Goal: Task Accomplishment & Management: Use online tool/utility

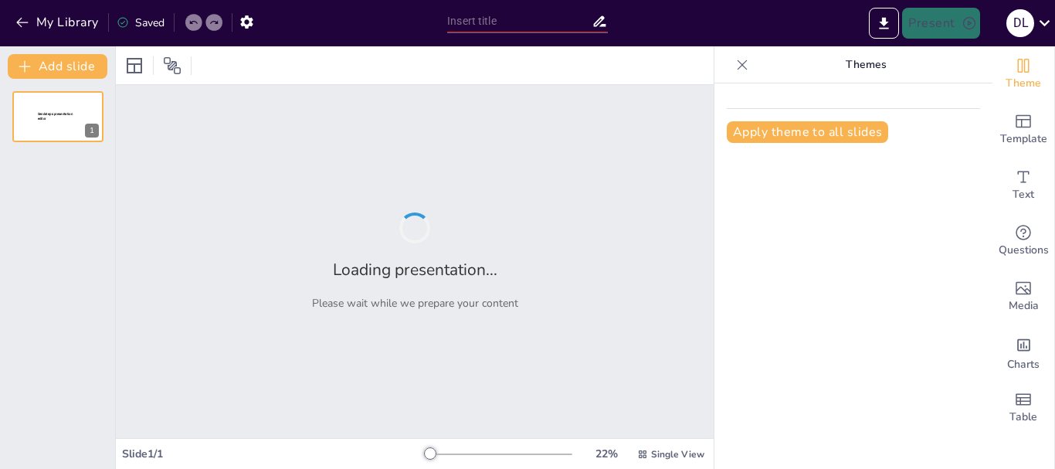
type input "New Sendsteps"
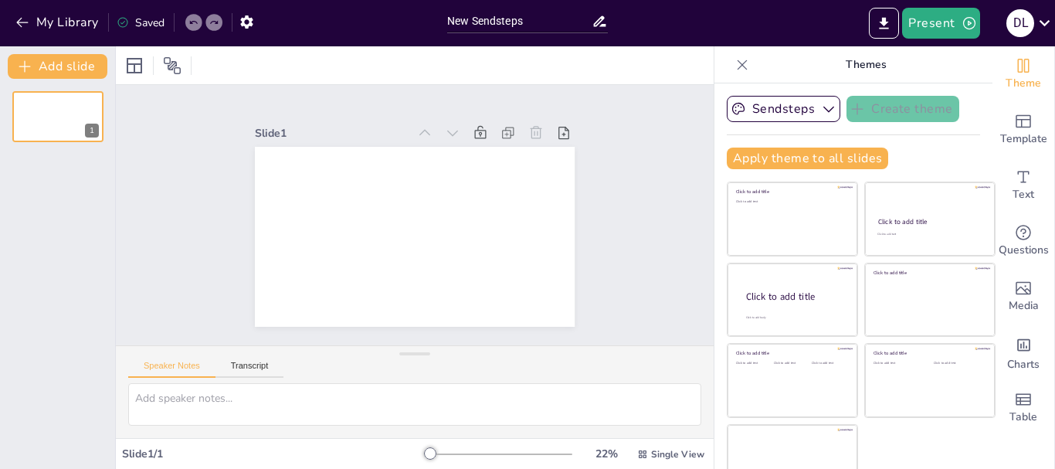
click at [625, 66] on div at bounding box center [415, 65] width 598 height 38
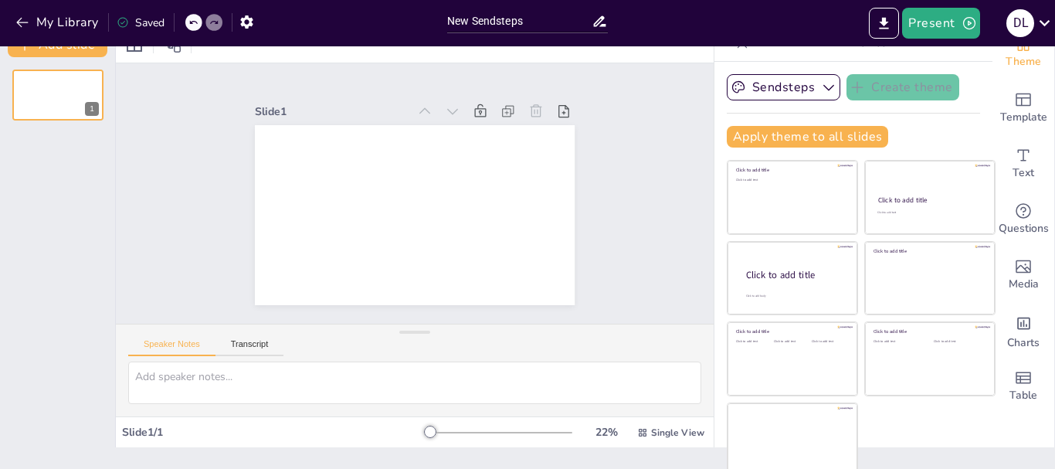
scroll to position [29, 0]
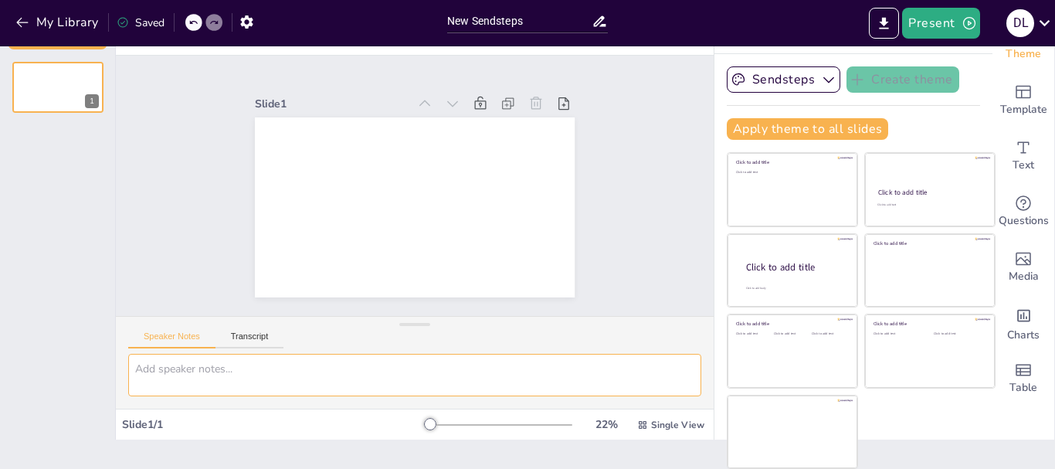
click at [361, 378] on textarea at bounding box center [414, 375] width 573 height 42
click at [234, 372] on textarea at bounding box center [414, 375] width 573 height 42
click at [242, 372] on textarea at bounding box center [414, 375] width 573 height 42
paste textarea "Nombre de la estrategia: Tu proyecto, mi proyecto, nuestro proyecto: construir …"
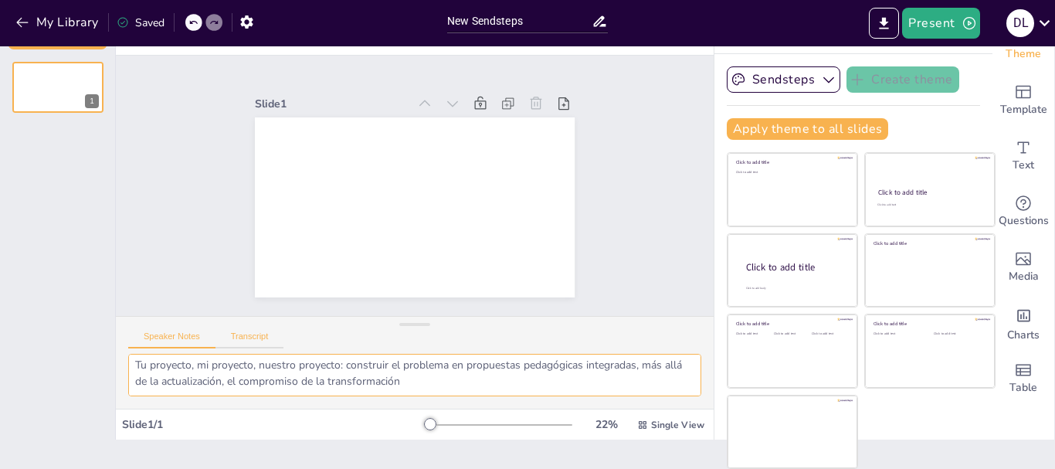
type textarea "Nombre de la estrategia: Tu proyecto, mi proyecto, nuestro proyecto: construir …"
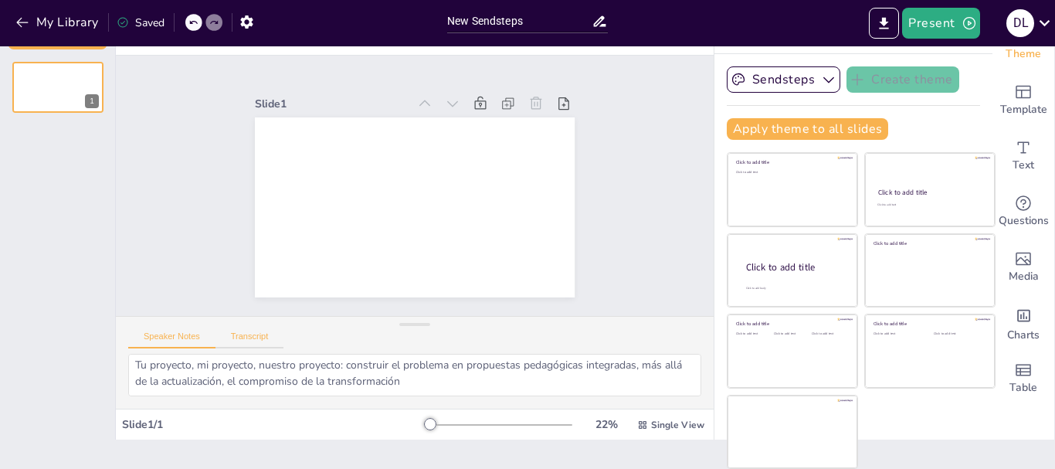
click at [250, 335] on button "Transcript" at bounding box center [250, 339] width 69 height 17
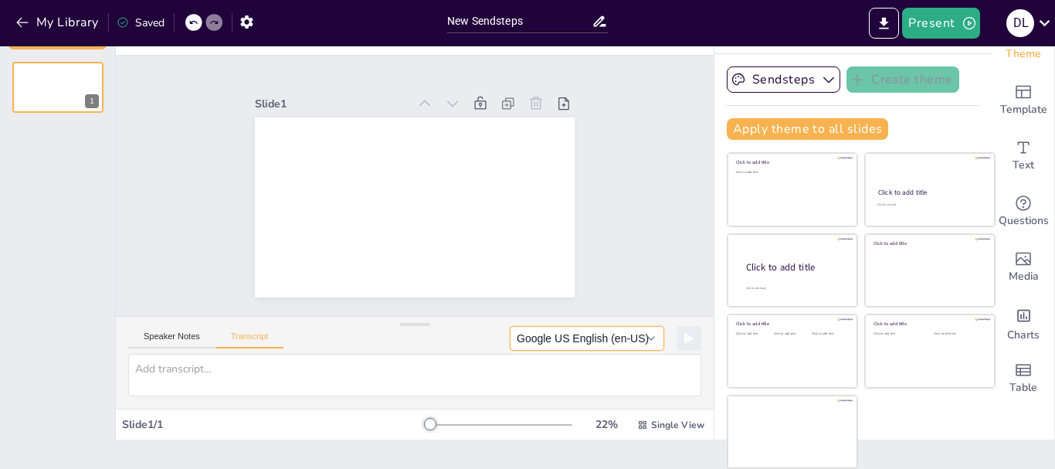
click at [623, 337] on button "Google US English (en-US)" at bounding box center [587, 338] width 155 height 25
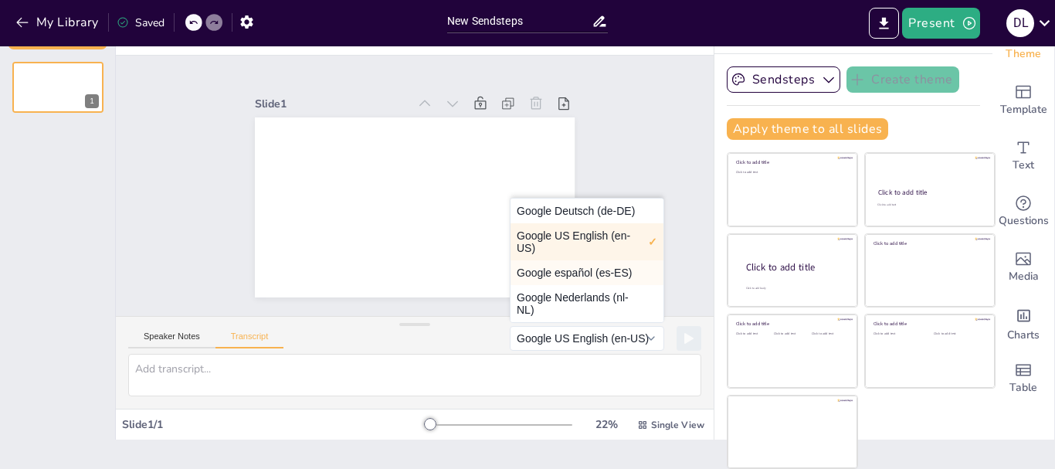
click at [576, 276] on button "Google español (es-ES)" at bounding box center [587, 272] width 153 height 25
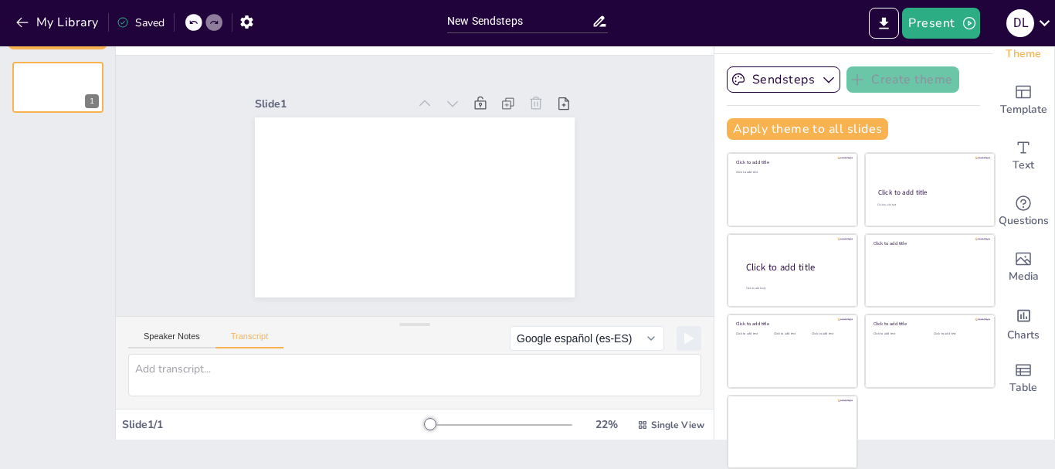
scroll to position [0, 0]
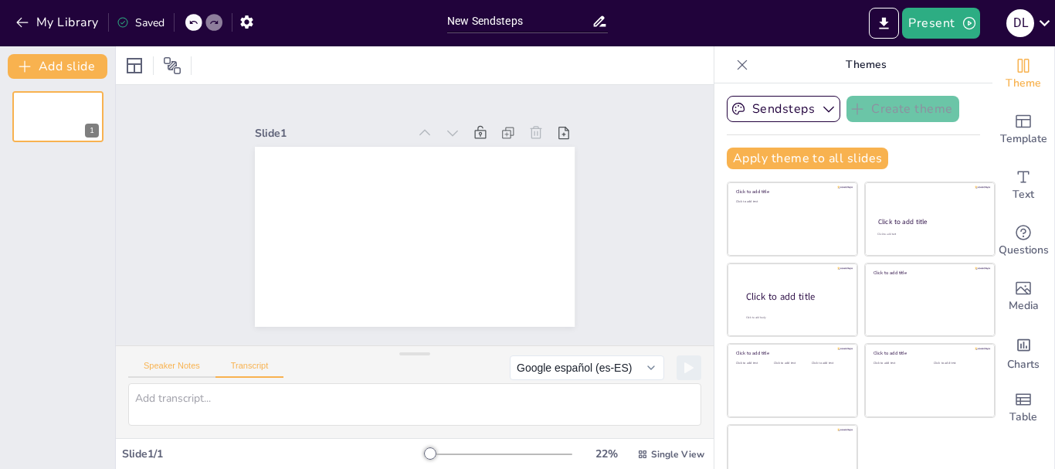
click at [185, 365] on button "Speaker Notes" at bounding box center [171, 369] width 87 height 17
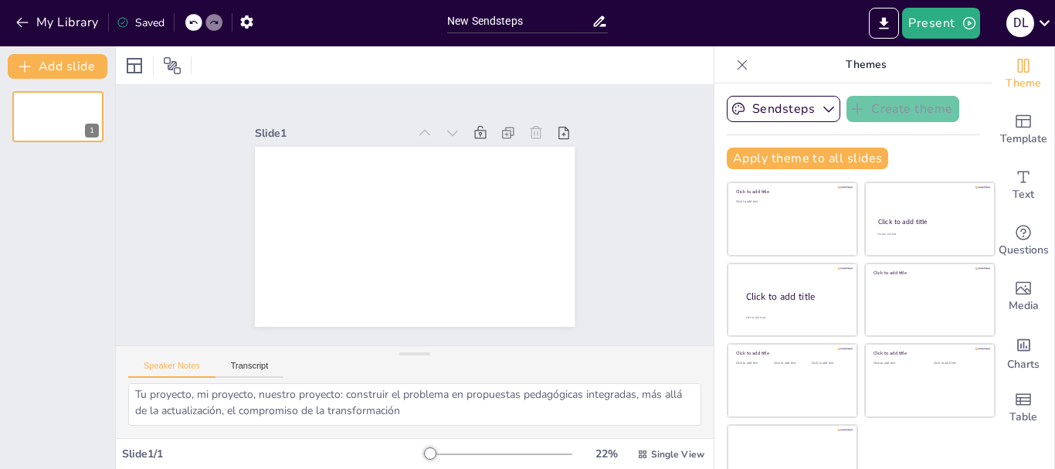
scroll to position [29, 0]
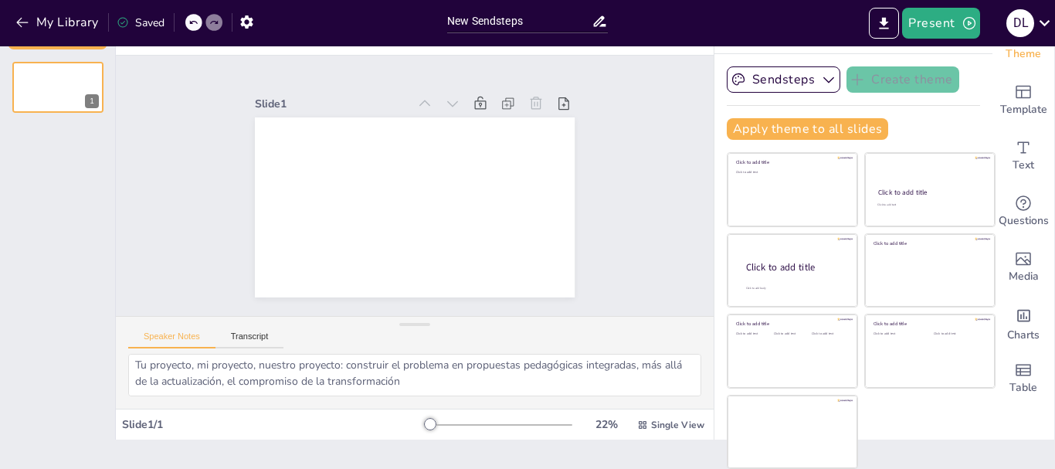
click at [128, 331] on button "Speaker Notes" at bounding box center [171, 339] width 87 height 17
click at [406, 322] on div at bounding box center [414, 324] width 31 height 15
click at [618, 182] on div "Slide 1" at bounding box center [415, 185] width 622 height 321
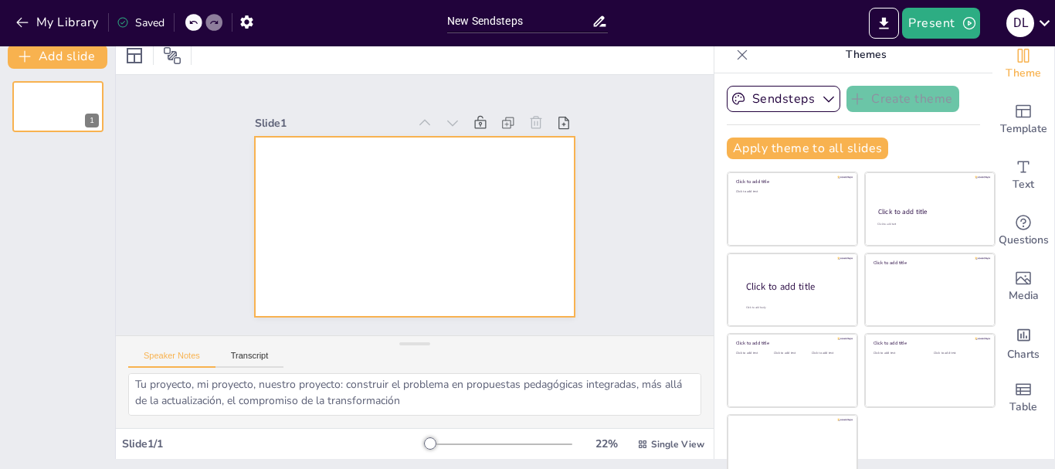
scroll to position [0, 0]
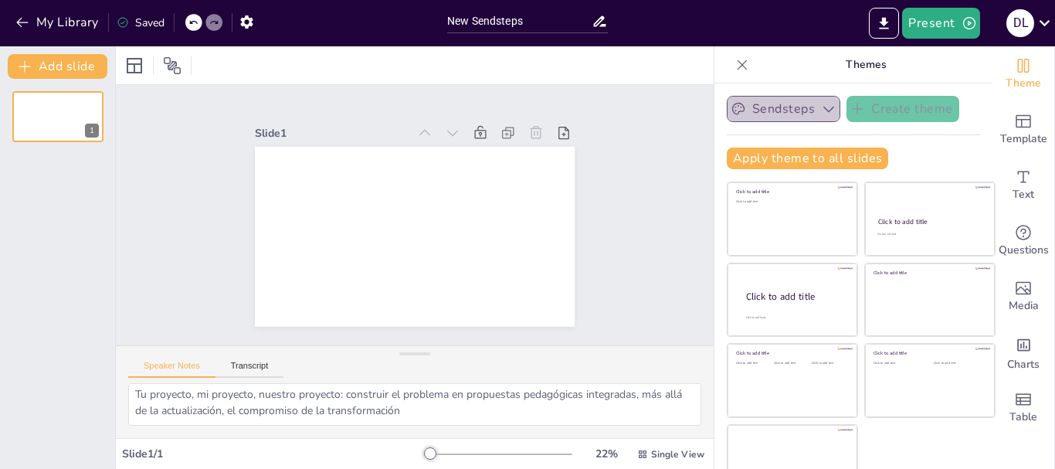
click at [778, 113] on button "Sendsteps" at bounding box center [784, 109] width 114 height 26
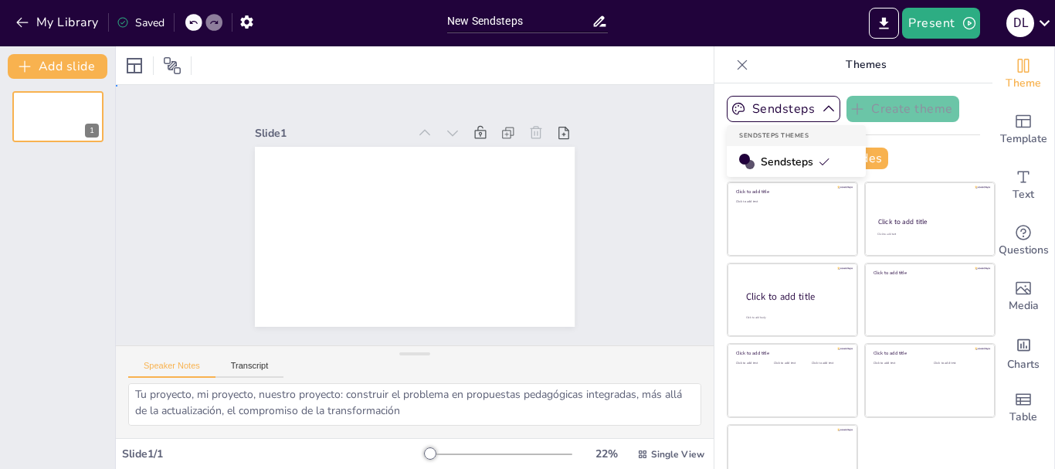
click at [616, 141] on div "Slide 1" at bounding box center [414, 215] width 649 height 433
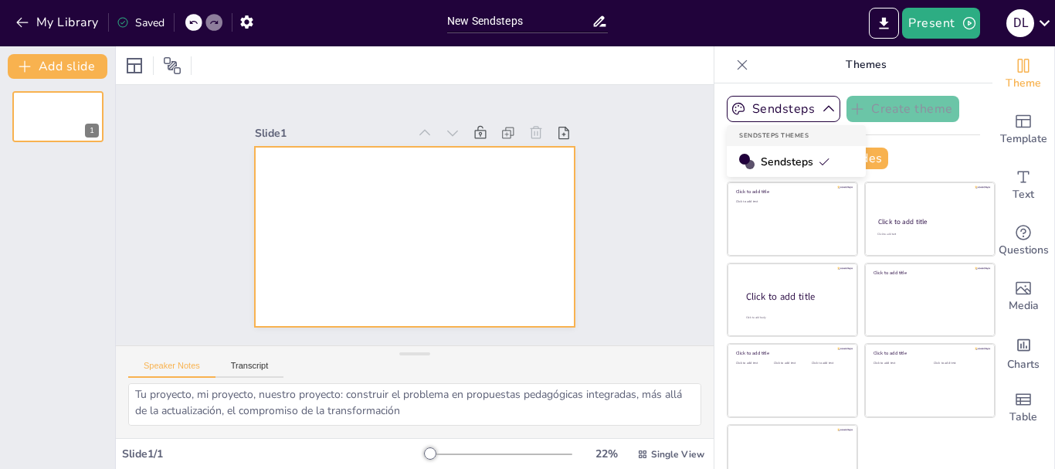
click at [411, 209] on div at bounding box center [408, 235] width 360 height 270
click at [369, 250] on div at bounding box center [410, 236] width 351 height 243
click at [369, 250] on div at bounding box center [402, 233] width 365 height 334
click at [369, 250] on div at bounding box center [408, 235] width 360 height 270
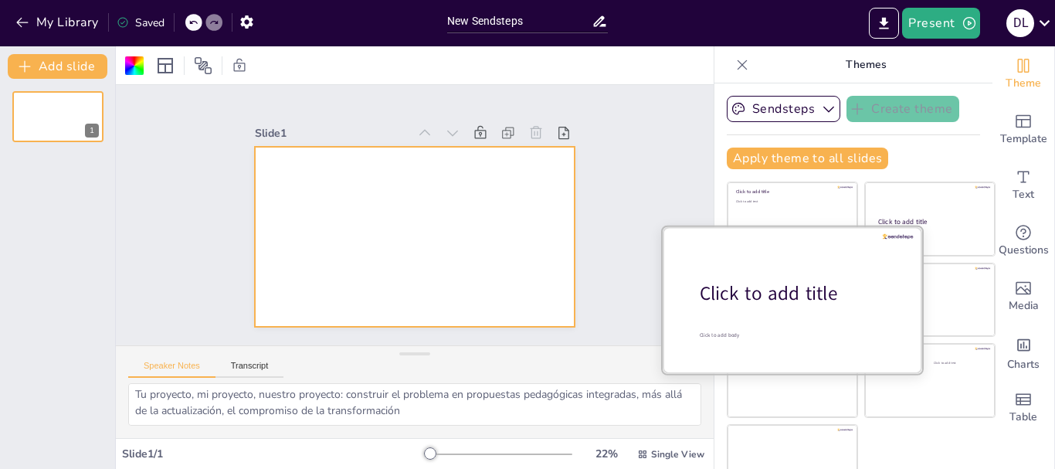
click at [738, 294] on div "Click to add title" at bounding box center [798, 293] width 197 height 26
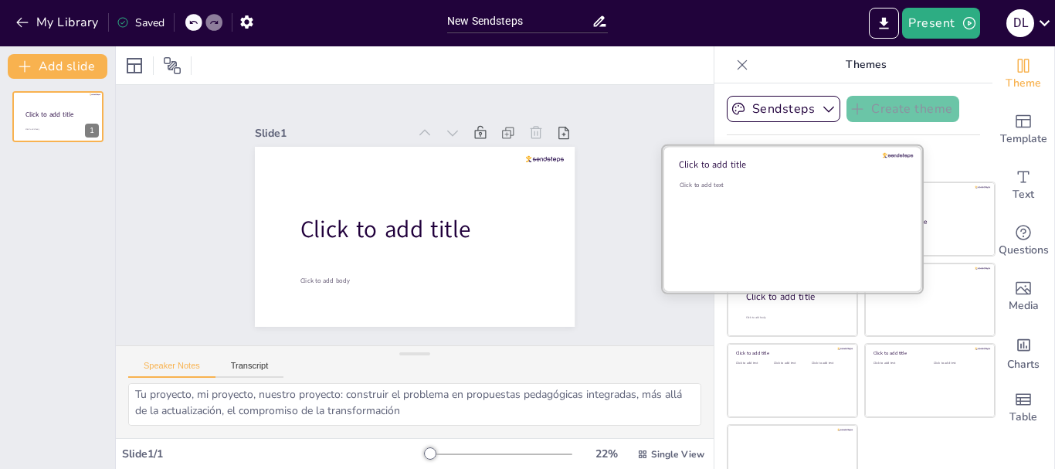
click at [766, 209] on div "Click to add text" at bounding box center [790, 229] width 221 height 96
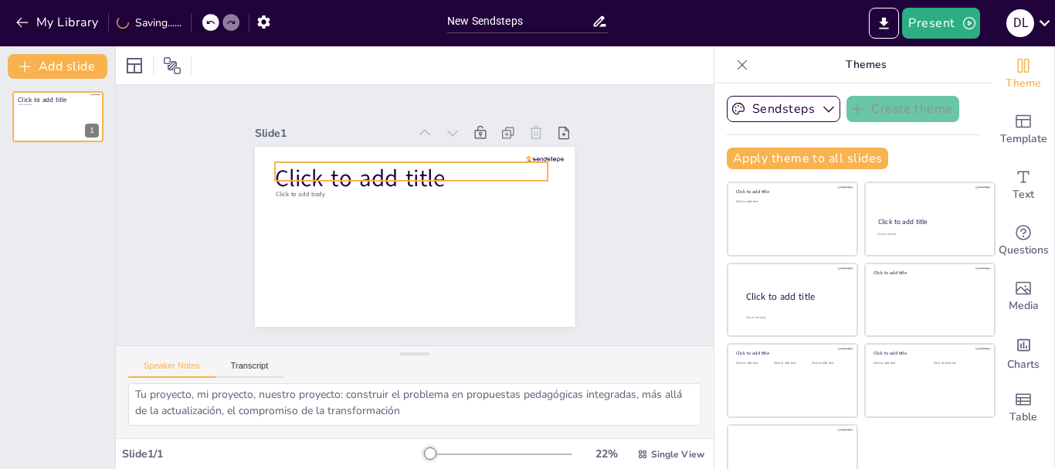
click at [349, 168] on span "Click to add title" at bounding box center [368, 167] width 173 height 66
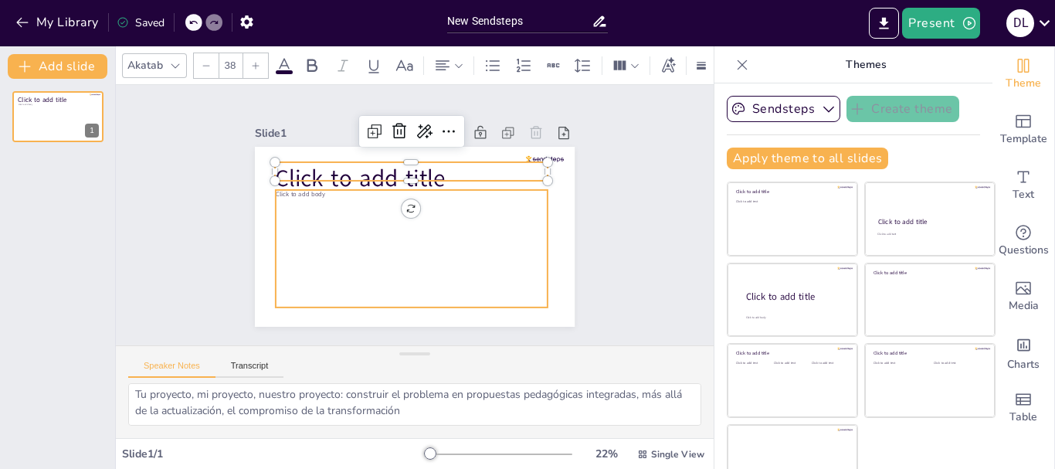
click at [353, 210] on div "Click to add body" at bounding box center [388, 235] width 270 height 281
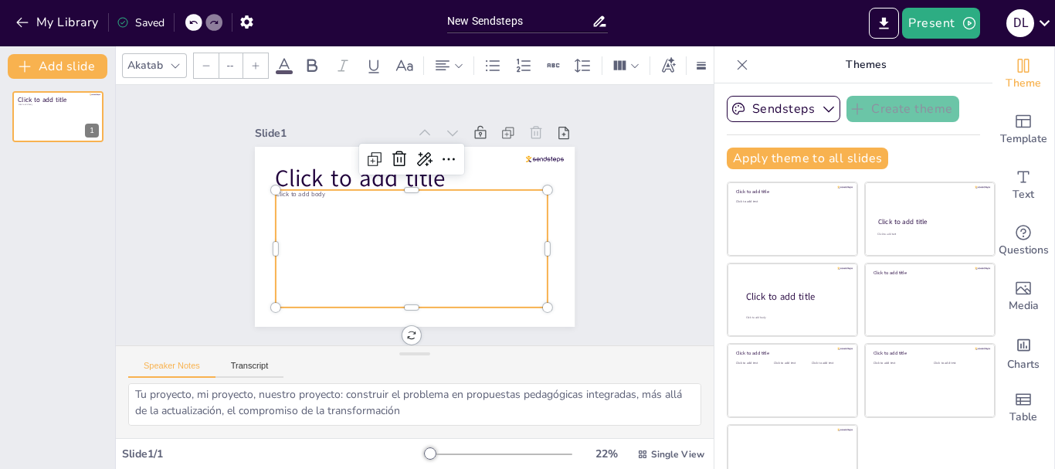
type input "24"
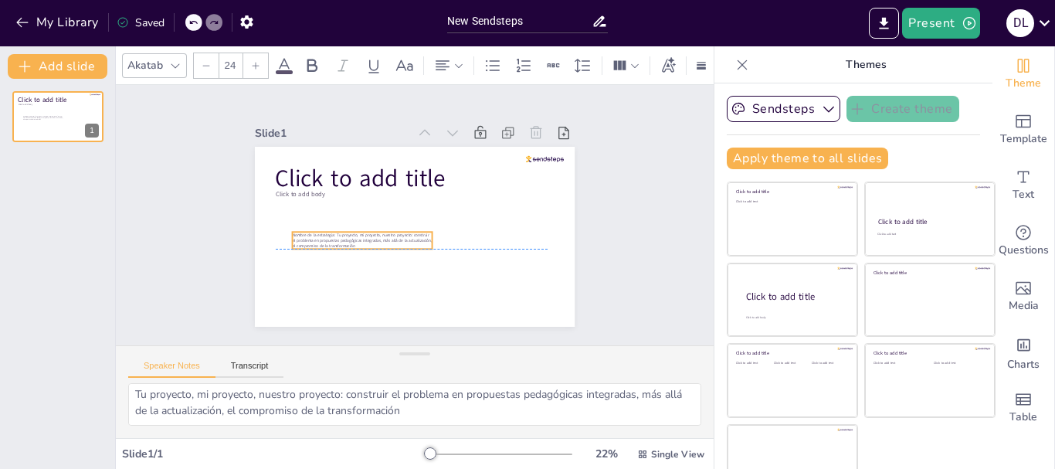
drag, startPoint x: 341, startPoint y: 161, endPoint x: 364, endPoint y: 228, distance: 70.9
click at [364, 182] on div "Click to add title Click to add body Nombre de la estrategia: Tu proyecto, mi p…" at bounding box center [429, 148] width 313 height 66
click at [606, 208] on div "Slide 1 Click to add title Click to add body Nombre de la estrategia: Tu proyec…" at bounding box center [414, 215] width 649 height 433
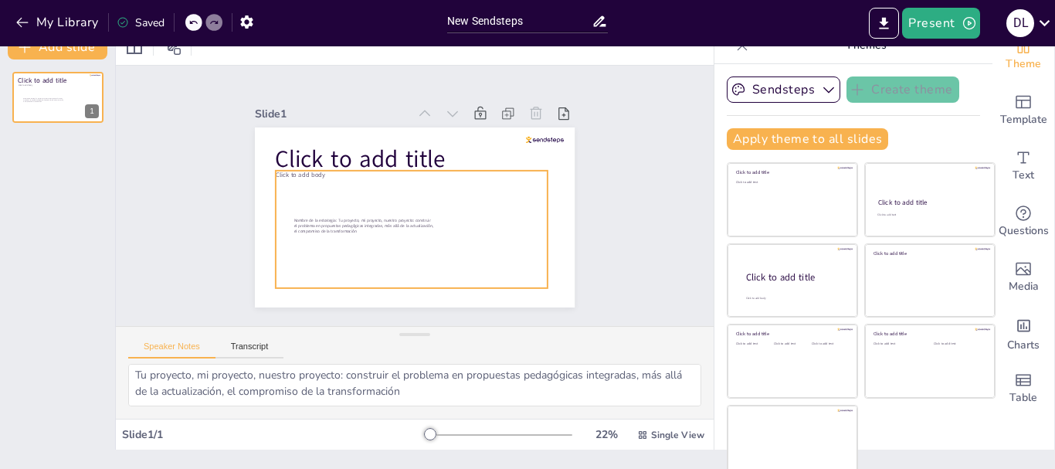
scroll to position [29, 0]
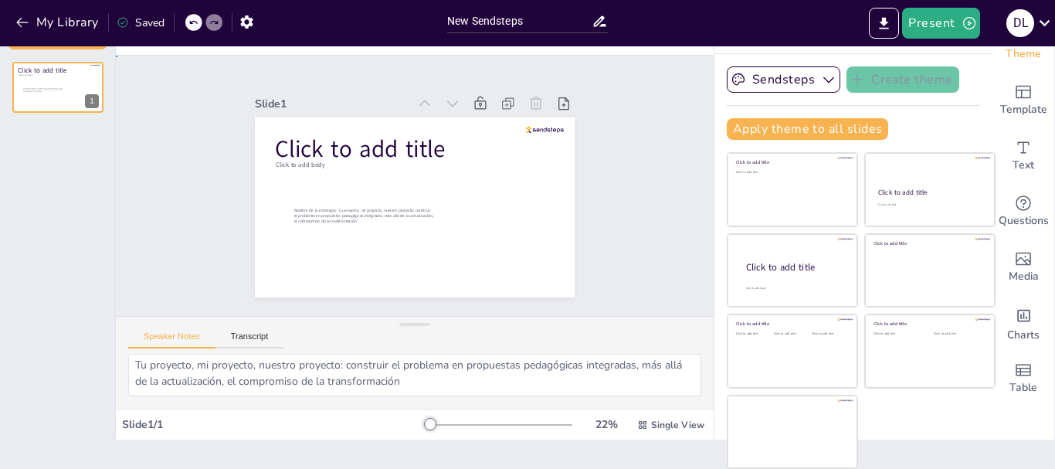
click at [603, 184] on div "Slide 1 Click to add title Click to add body Nombre de la estrategia: Tu proyec…" at bounding box center [414, 185] width 639 height 379
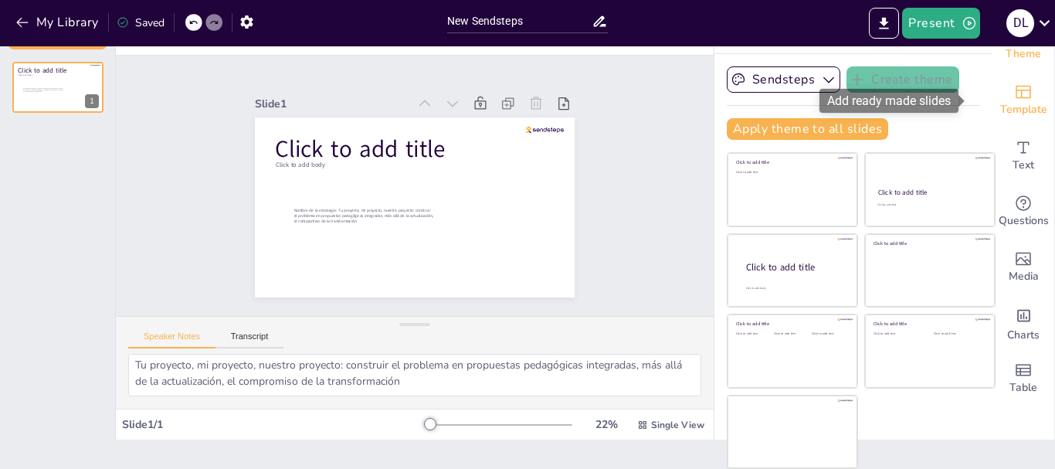
click at [1021, 97] on div "Template" at bounding box center [1024, 101] width 62 height 56
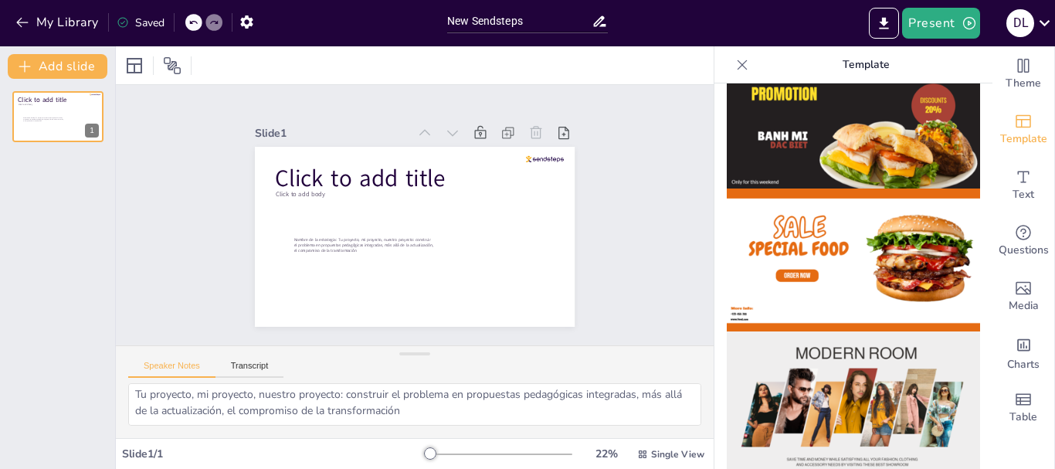
scroll to position [77, 0]
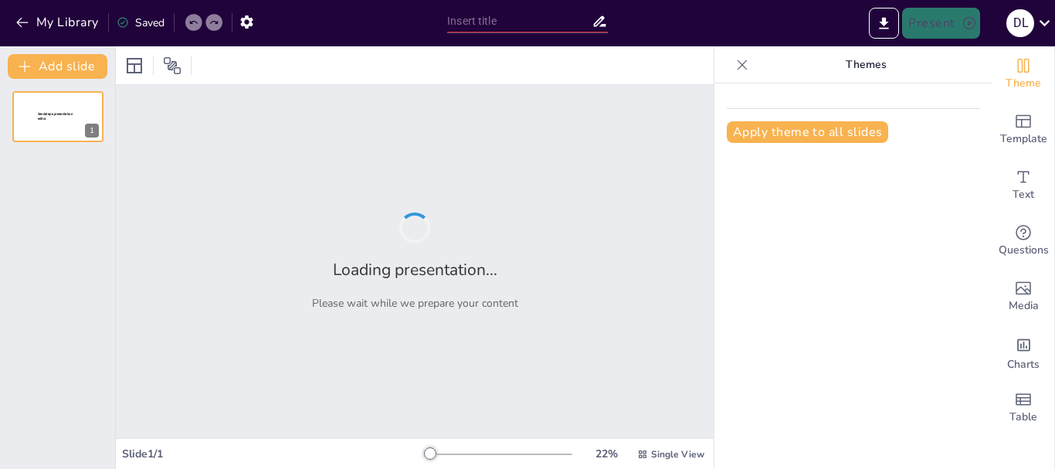
type input "New Sendsteps"
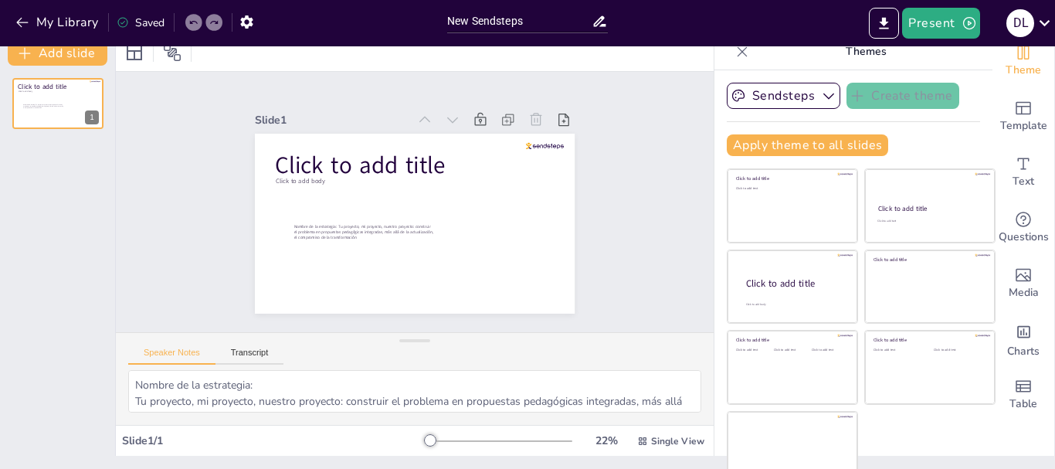
scroll to position [29, 0]
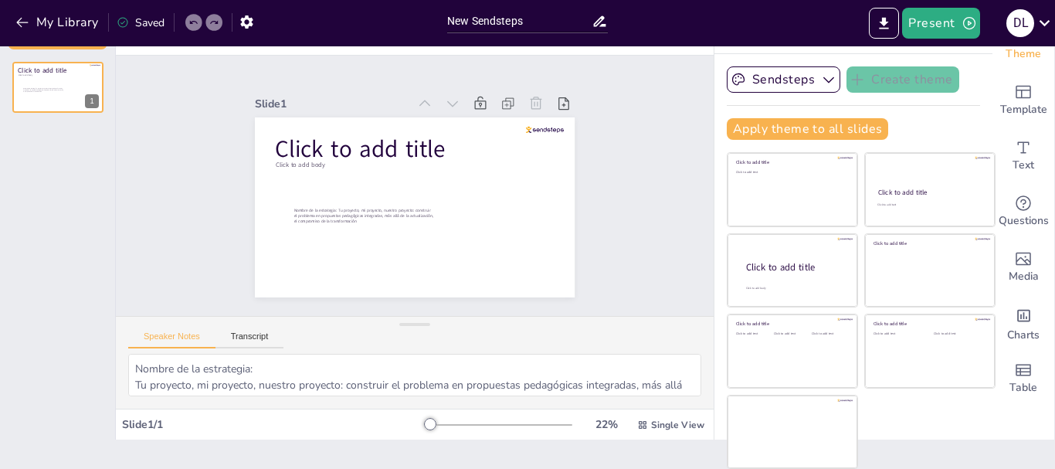
click at [252, 328] on div "Speaker Notes Transcript" at bounding box center [205, 338] width 155 height 20
click at [253, 332] on button "Transcript" at bounding box center [250, 339] width 69 height 17
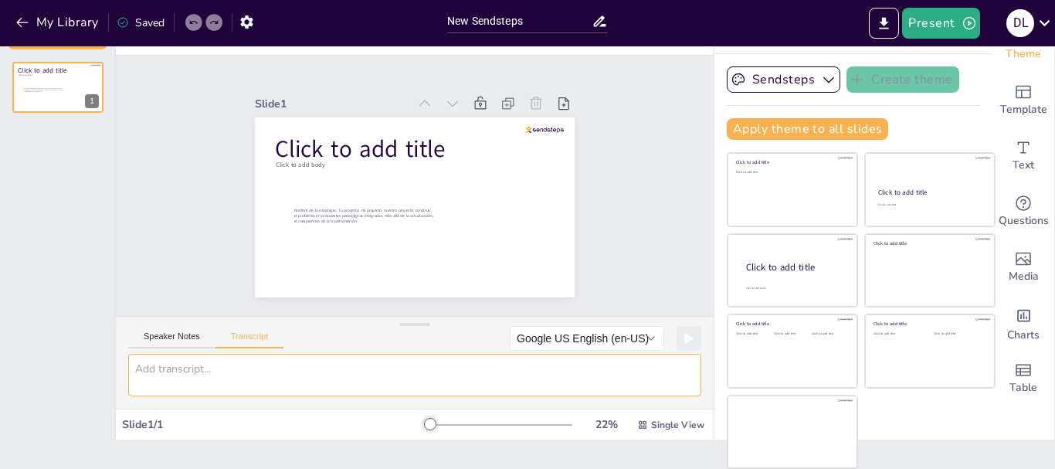
click at [249, 368] on textarea at bounding box center [414, 375] width 573 height 42
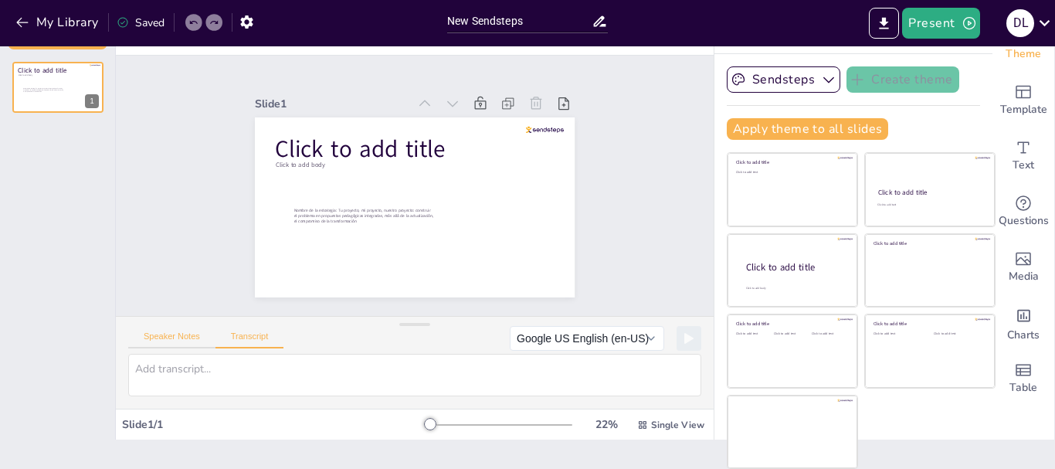
click at [178, 338] on button "Speaker Notes" at bounding box center [171, 339] width 87 height 17
